Goal: Transaction & Acquisition: Purchase product/service

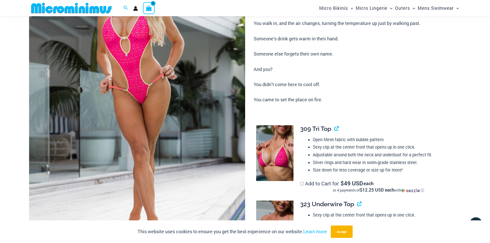
scroll to position [98, 0]
type input "**********"
click at [142, 79] on img at bounding box center [137, 103] width 216 height 324
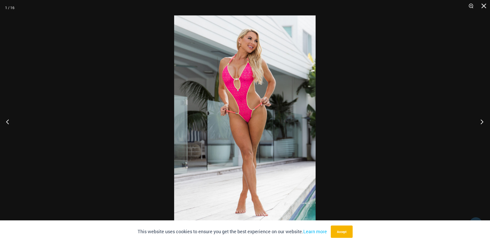
click at [482, 122] on button "Next" at bounding box center [479, 122] width 19 height 26
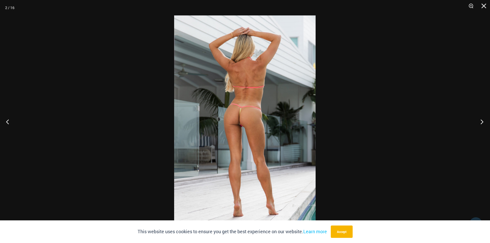
click at [482, 122] on button "Next" at bounding box center [479, 122] width 19 height 26
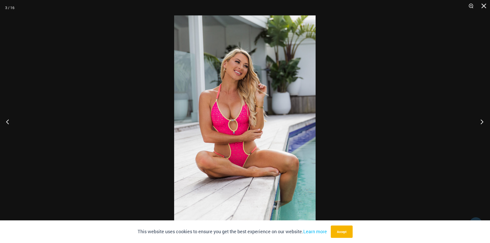
click at [482, 122] on button "Next" at bounding box center [479, 122] width 19 height 26
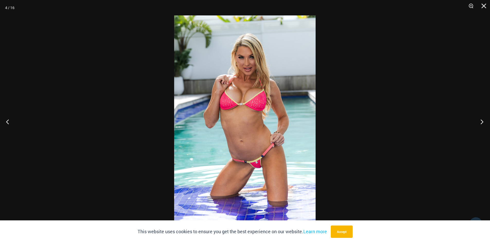
click at [482, 122] on button "Next" at bounding box center [479, 122] width 19 height 26
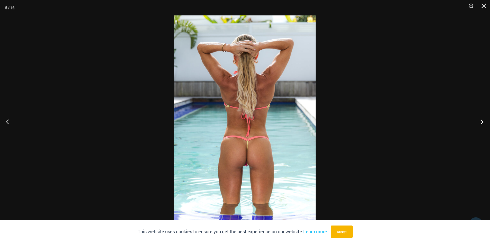
click at [482, 122] on button "Next" at bounding box center [479, 122] width 19 height 26
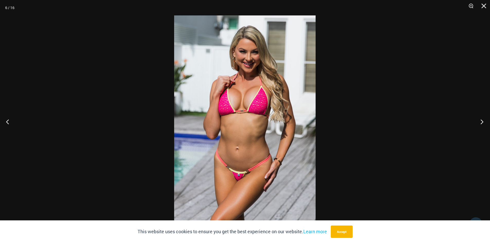
click at [482, 122] on button "Next" at bounding box center [479, 122] width 19 height 26
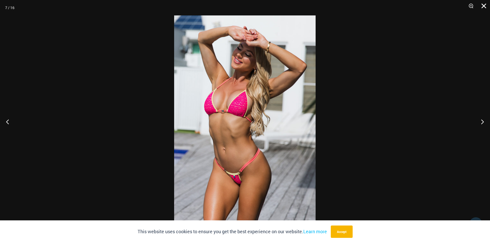
click at [484, 3] on button "Close" at bounding box center [481, 7] width 13 height 15
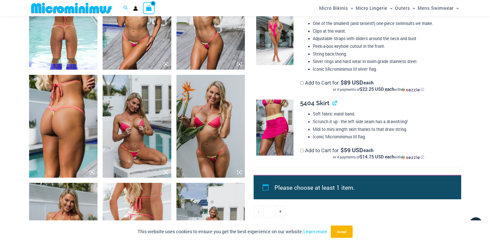
scroll to position [510, 0]
